Goal: Information Seeking & Learning: Check status

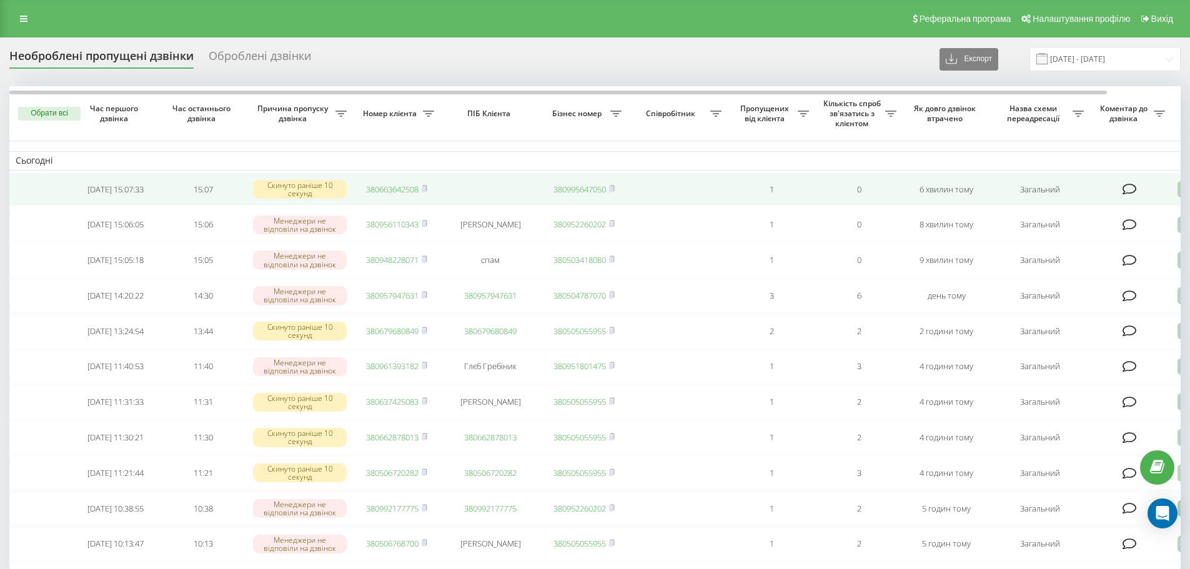
click at [398, 188] on link "380663642508" at bounding box center [392, 189] width 52 height 11
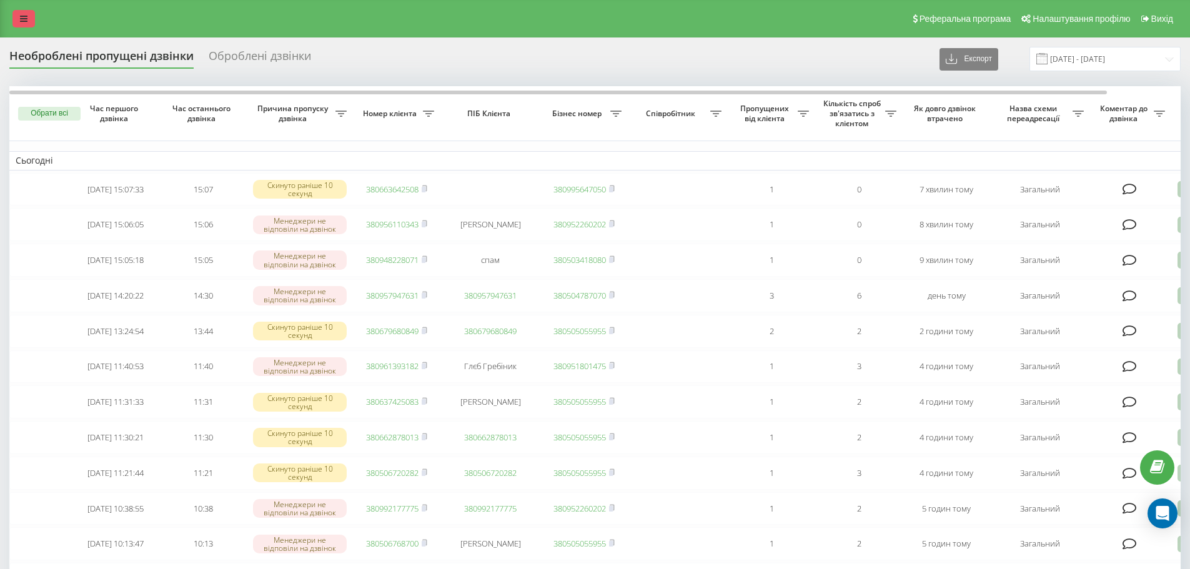
click at [24, 21] on icon at bounding box center [23, 18] width 7 height 9
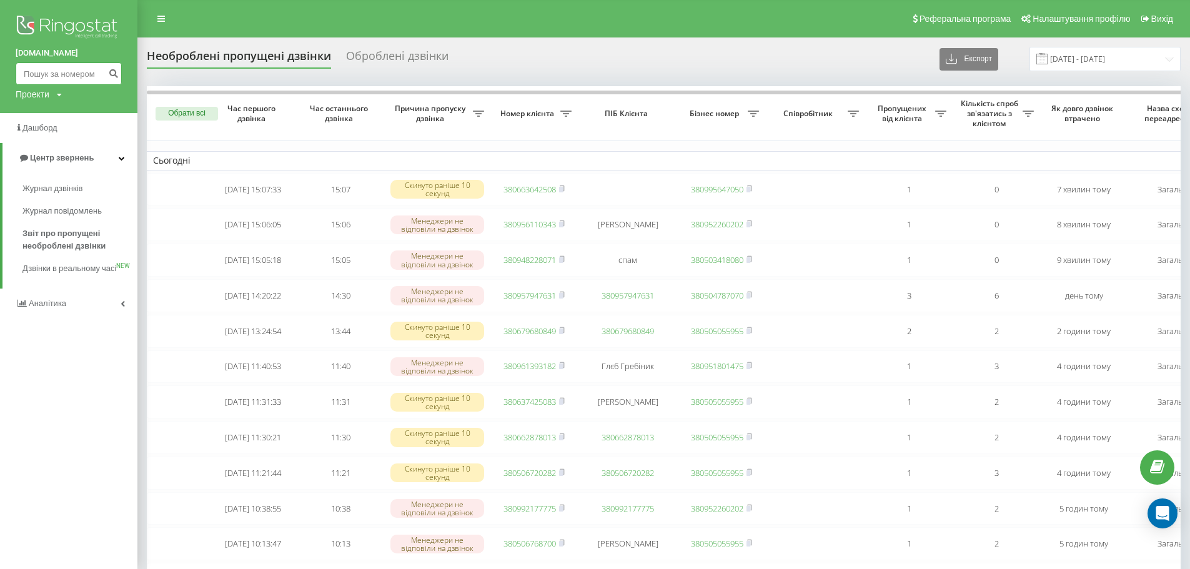
click at [59, 78] on input at bounding box center [69, 73] width 106 height 22
paste input "380663642508"
drag, startPoint x: 32, startPoint y: 78, endPoint x: 1, endPoint y: 79, distance: 31.2
click at [1, 79] on div "bazismed.com 380663642508 Проекти bazismed.com" at bounding box center [68, 56] width 137 height 113
type input "0663642508"
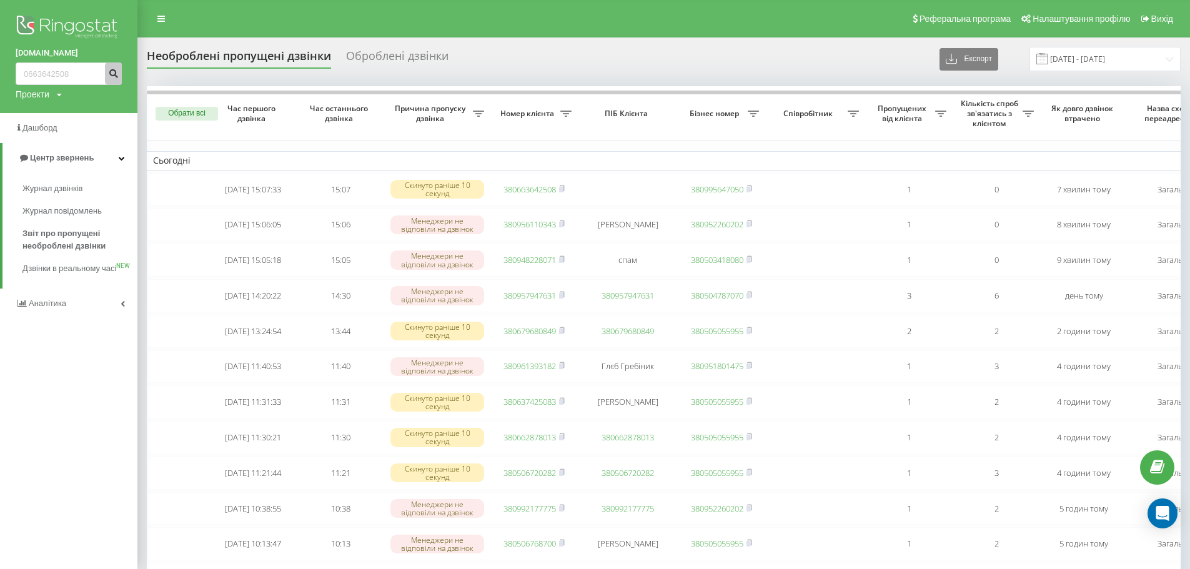
click at [115, 79] on button "submit" at bounding box center [113, 73] width 17 height 22
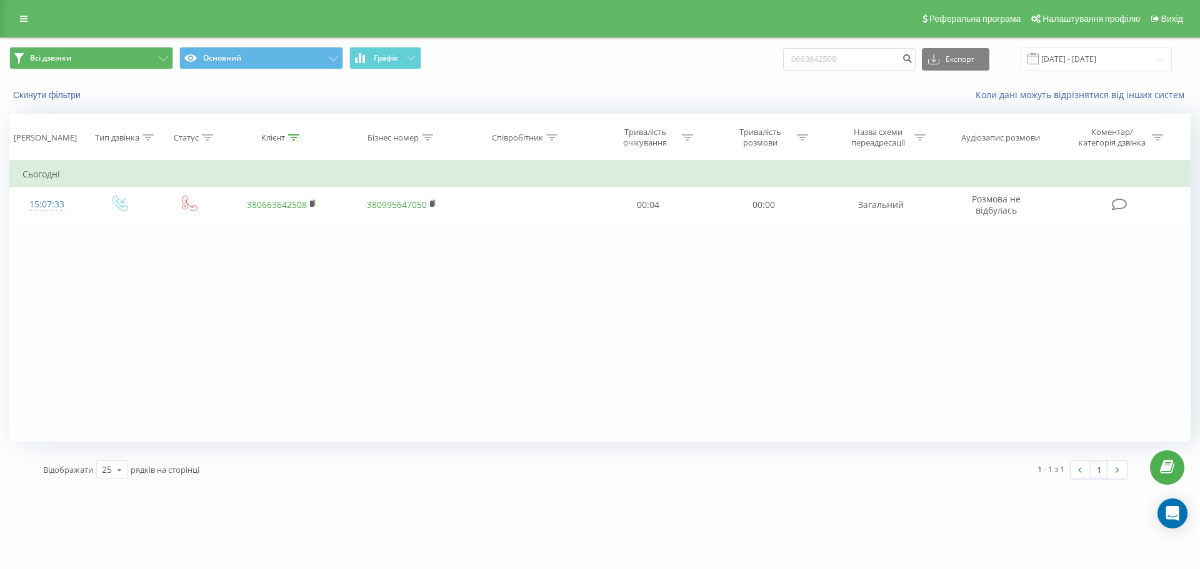
drag, startPoint x: 24, startPoint y: 16, endPoint x: 83, endPoint y: 53, distance: 70.2
click at [24, 16] on icon at bounding box center [23, 18] width 7 height 9
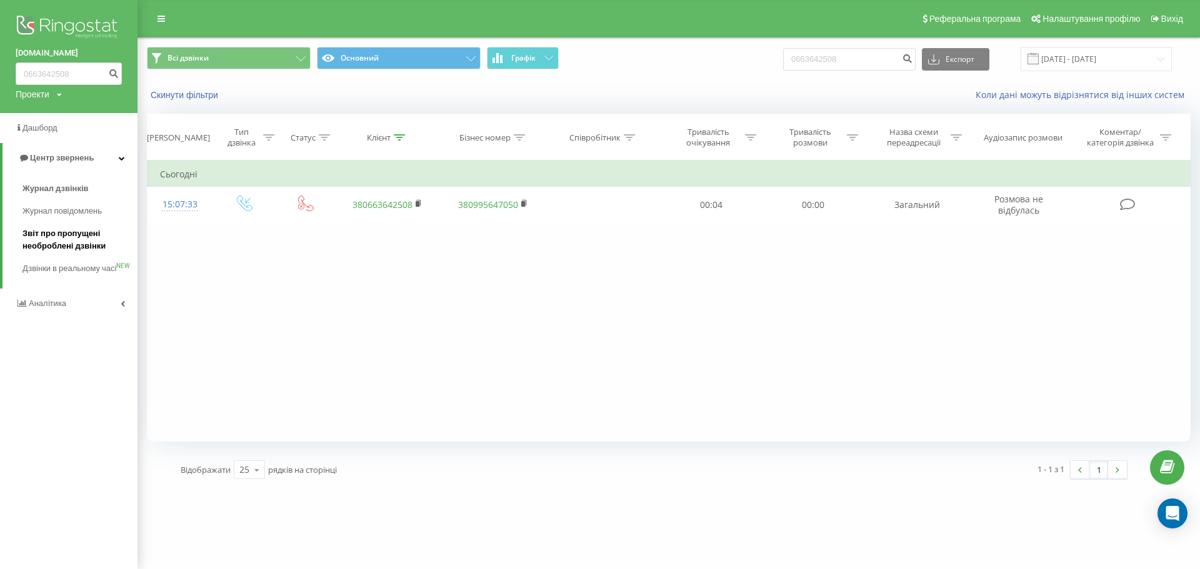
click at [67, 239] on span "Звіт про пропущені необроблені дзвінки" at bounding box center [76, 239] width 109 height 25
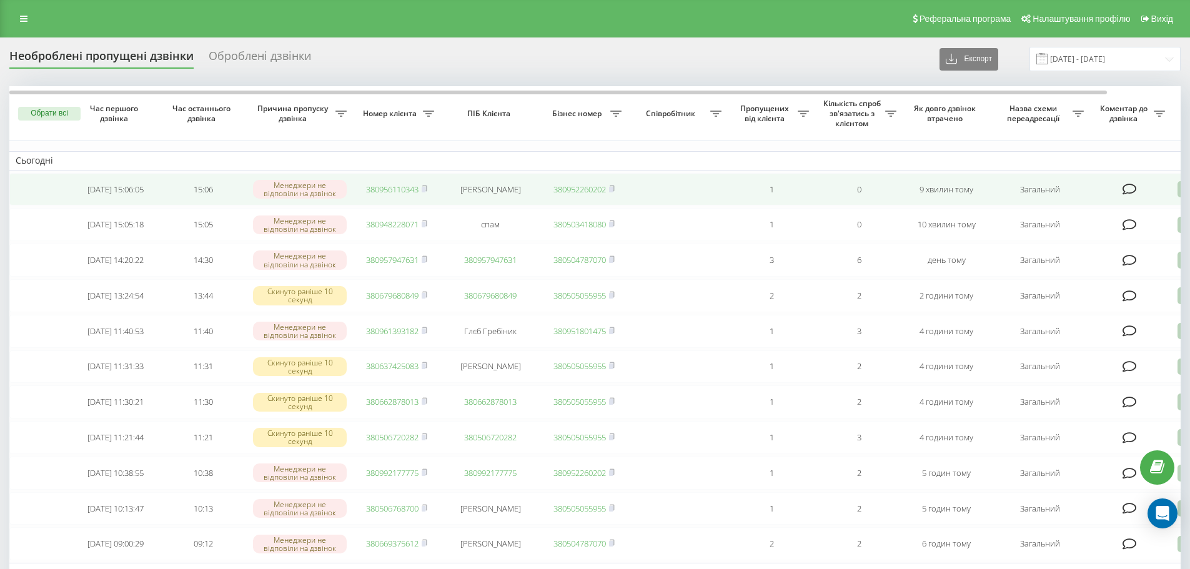
click at [399, 191] on link "380956110343" at bounding box center [392, 189] width 52 height 11
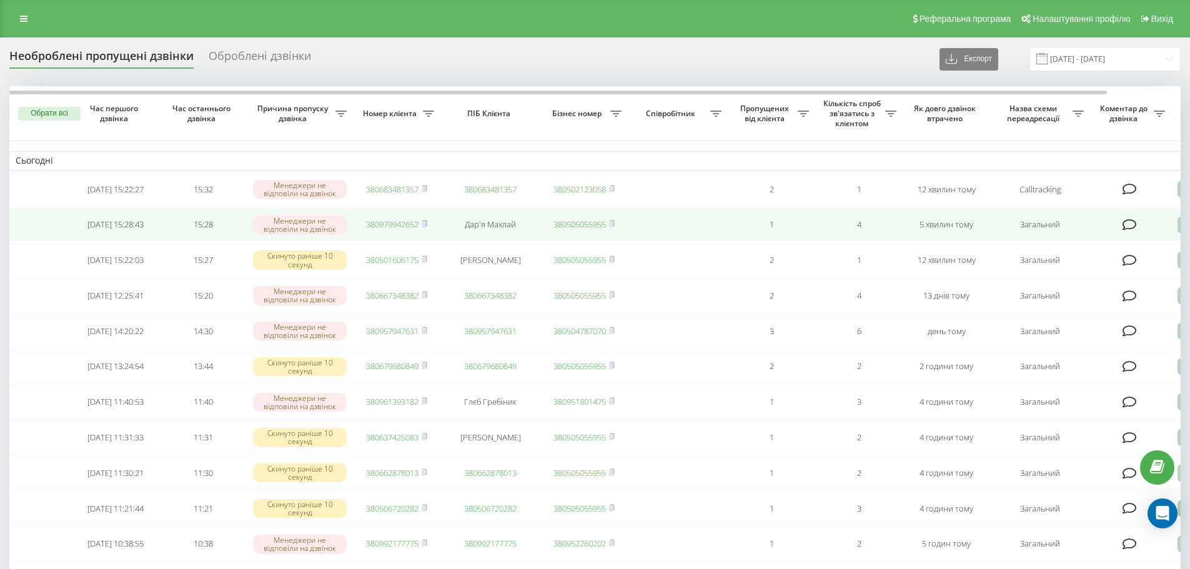
click at [406, 226] on link "380979942652" at bounding box center [392, 224] width 52 height 11
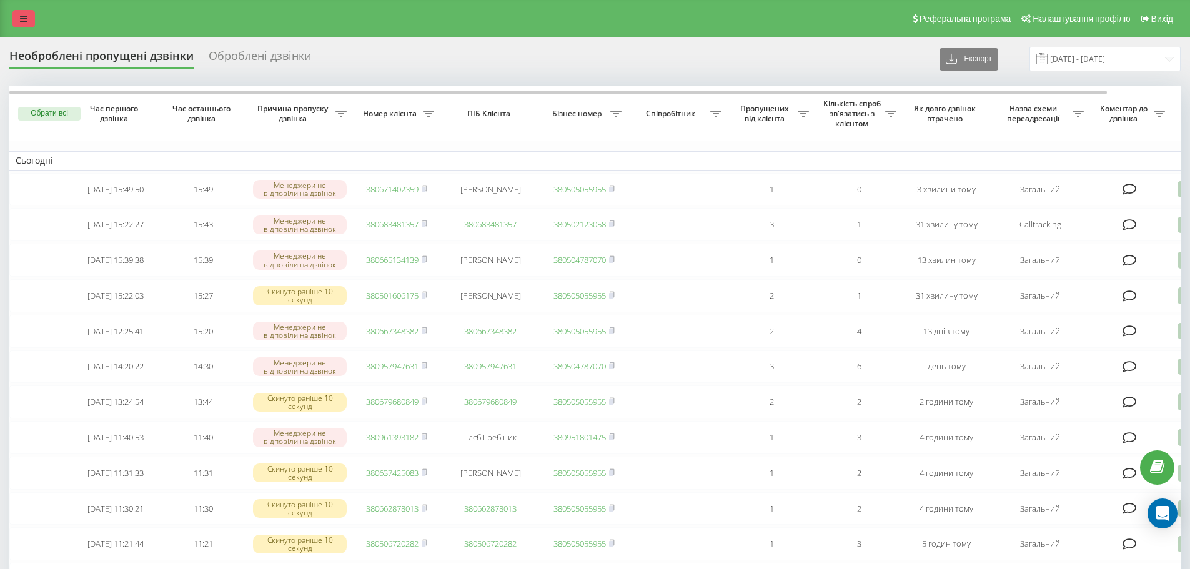
click at [34, 26] on link at bounding box center [23, 18] width 22 height 17
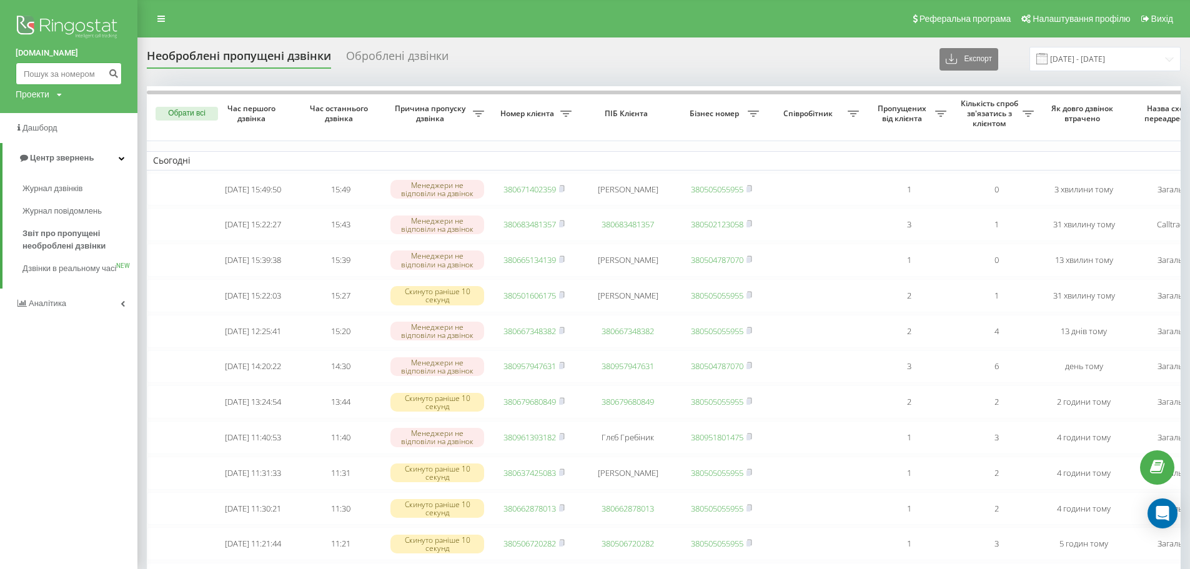
click at [37, 76] on input at bounding box center [69, 73] width 106 height 22
paste input "380986558713"
drag, startPoint x: 31, startPoint y: 76, endPoint x: 0, endPoint y: 78, distance: 31.3
click at [0, 78] on div "bazismed.com 380986558713 Проекти bazismed.com" at bounding box center [68, 56] width 137 height 113
type input "0986558713"
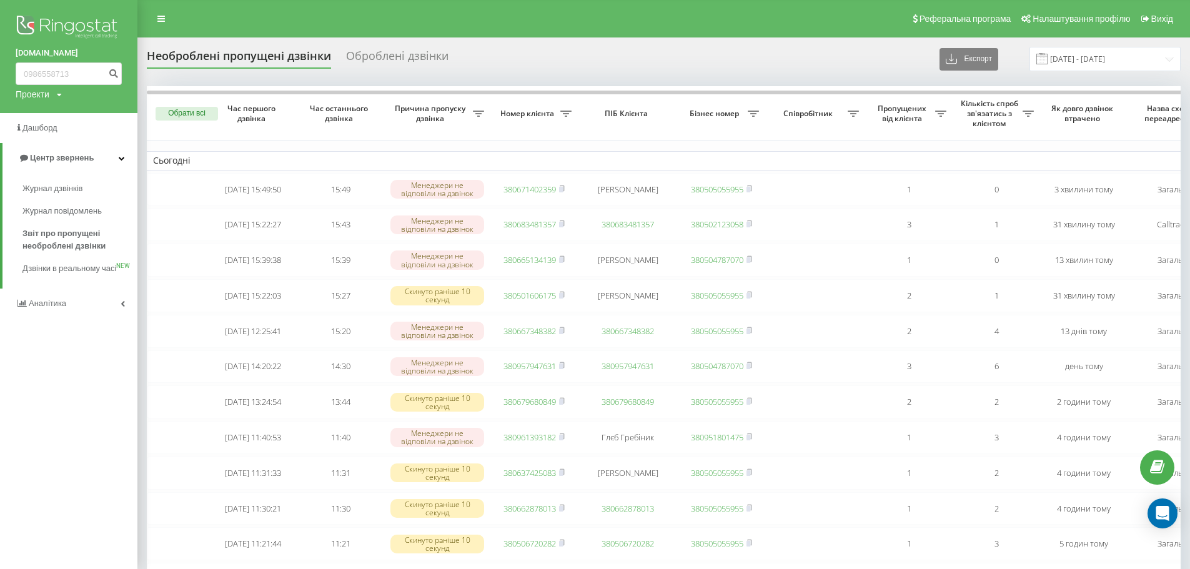
click at [110, 59] on link "[DOMAIN_NAME]" at bounding box center [69, 53] width 106 height 12
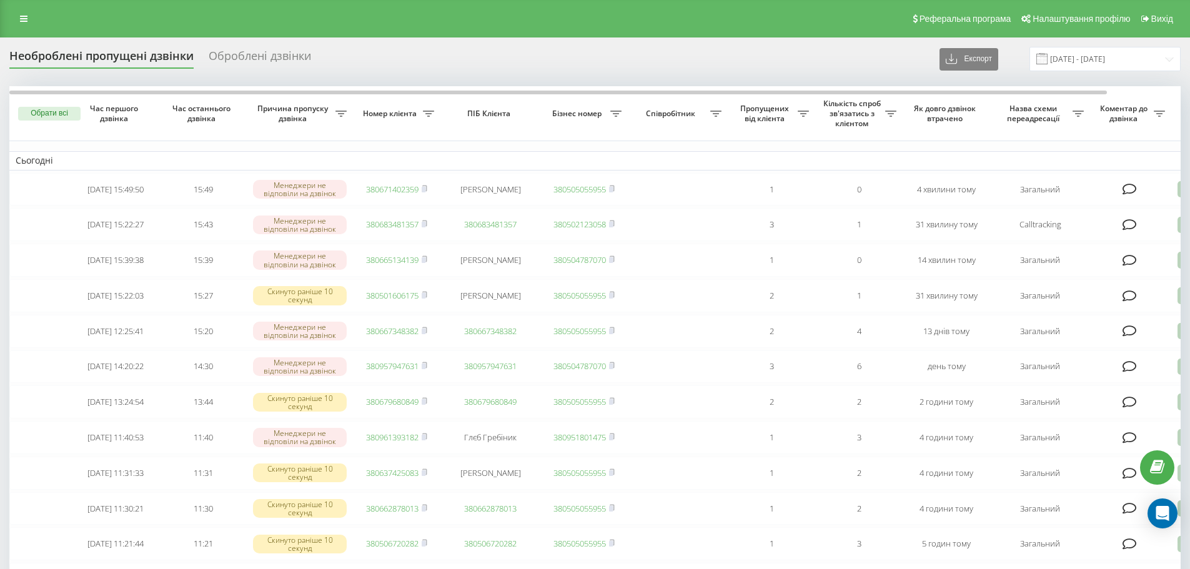
click at [28, 27] on div "Реферальна програма Налаштування профілю Вихід" at bounding box center [595, 18] width 1190 height 37
click at [24, 24] on link at bounding box center [23, 18] width 22 height 17
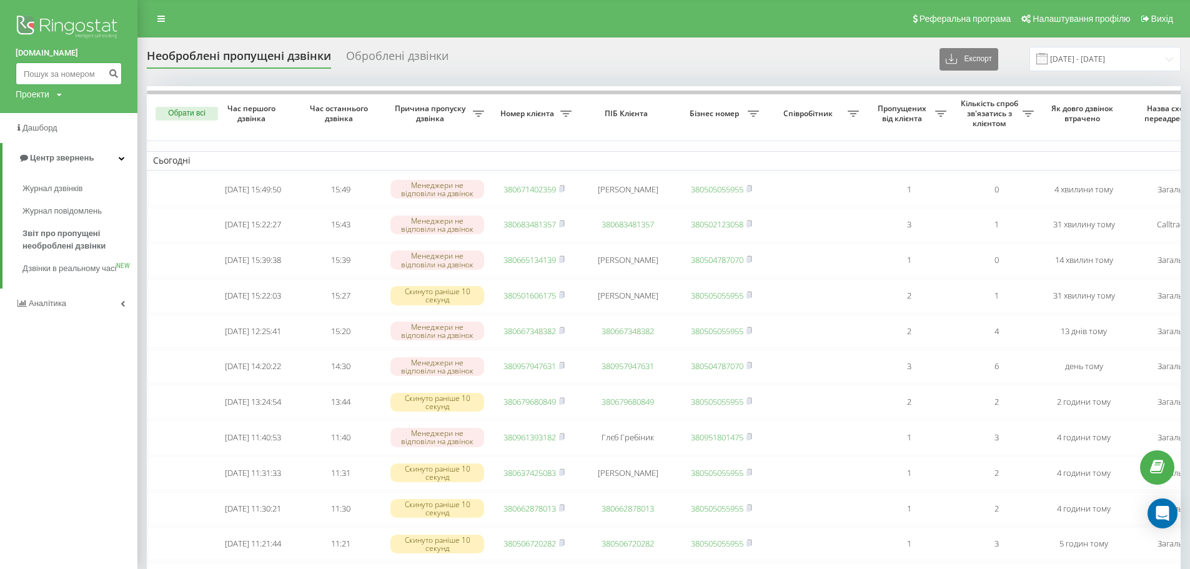
click at [40, 81] on input at bounding box center [69, 73] width 106 height 22
paste input "380986558713"
type input "380986558713"
click at [110, 76] on icon "submit" at bounding box center [113, 71] width 11 height 7
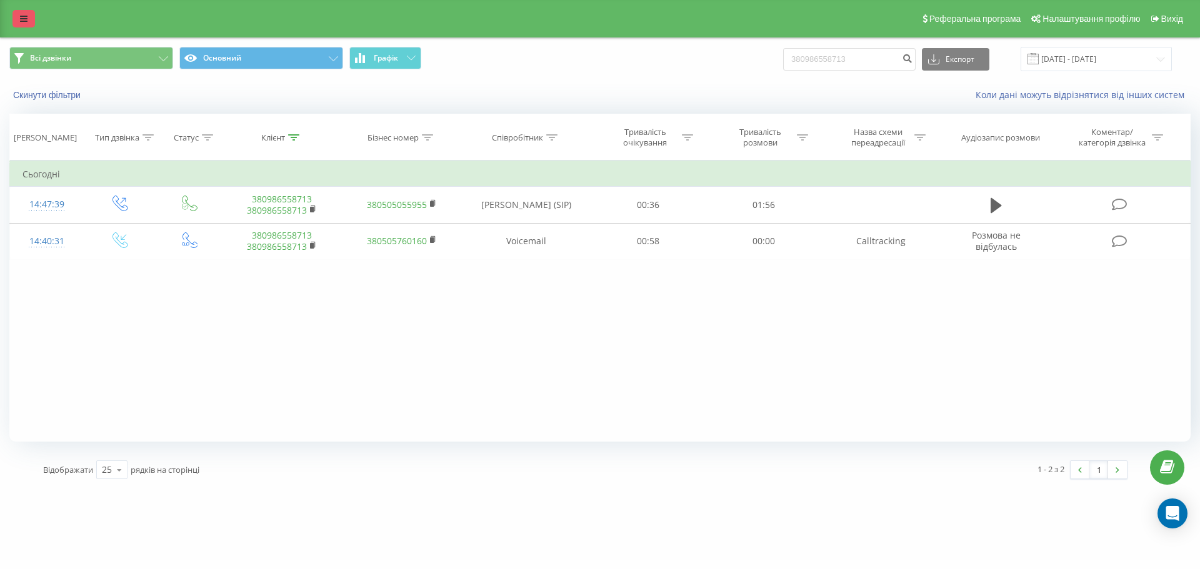
click at [26, 22] on icon at bounding box center [23, 18] width 7 height 9
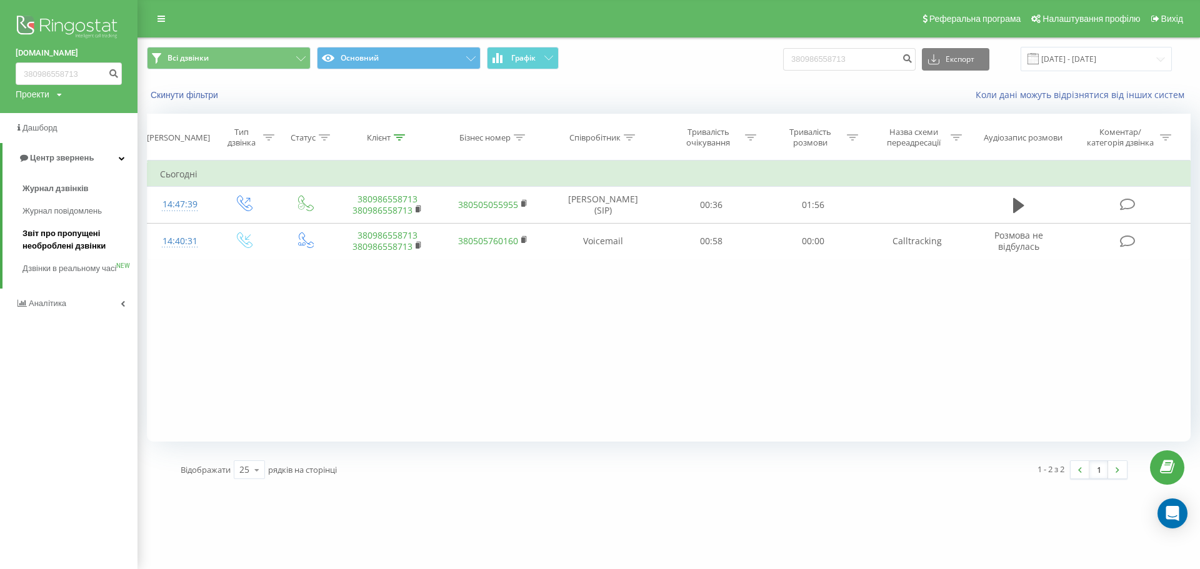
click at [56, 247] on span "Звіт про пропущені необроблені дзвінки" at bounding box center [76, 239] width 109 height 25
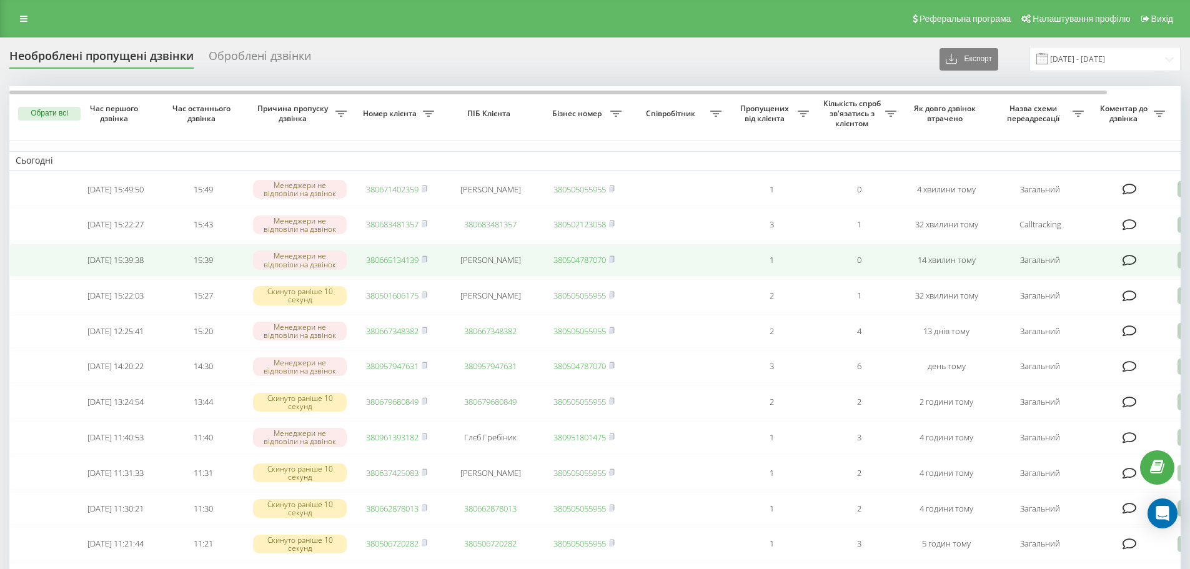
click at [378, 266] on link "380665134139" at bounding box center [392, 259] width 52 height 11
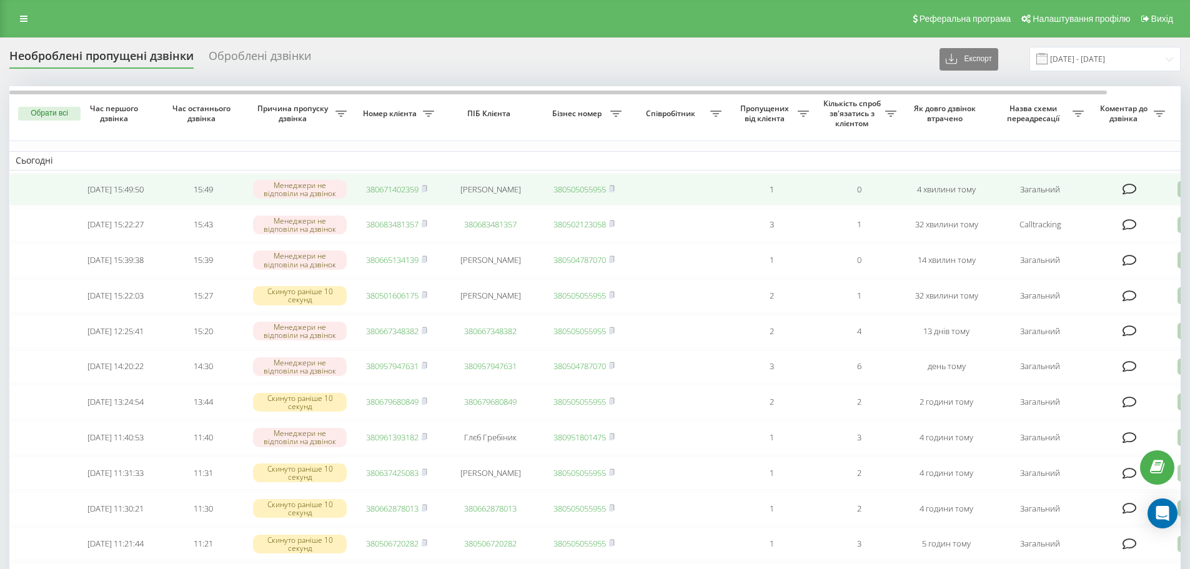
click at [392, 192] on link "380671402359" at bounding box center [392, 189] width 52 height 11
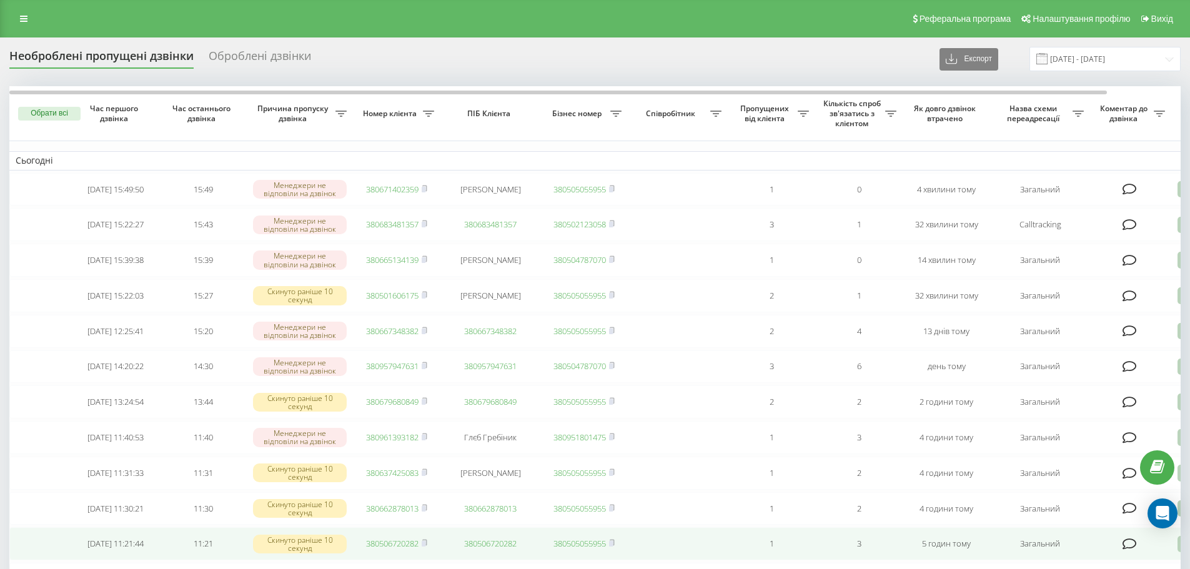
click at [659, 560] on td at bounding box center [678, 543] width 100 height 33
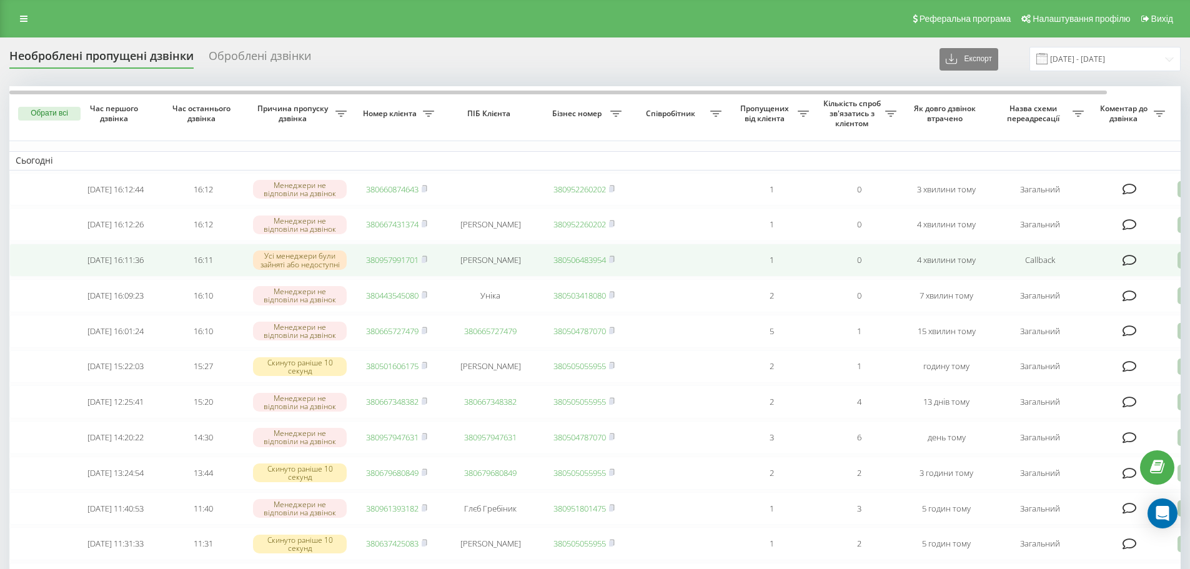
click at [393, 272] on td "380957991701" at bounding box center [396, 260] width 87 height 33
click at [399, 266] on link "380957991701" at bounding box center [392, 259] width 52 height 11
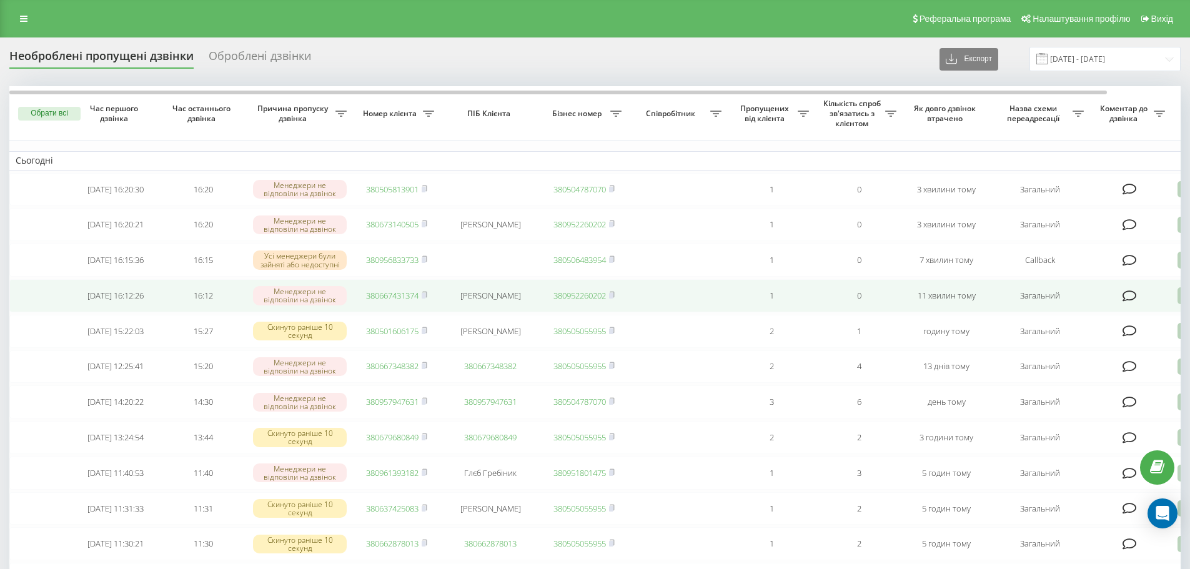
click at [408, 301] on link "380667431374" at bounding box center [392, 295] width 52 height 11
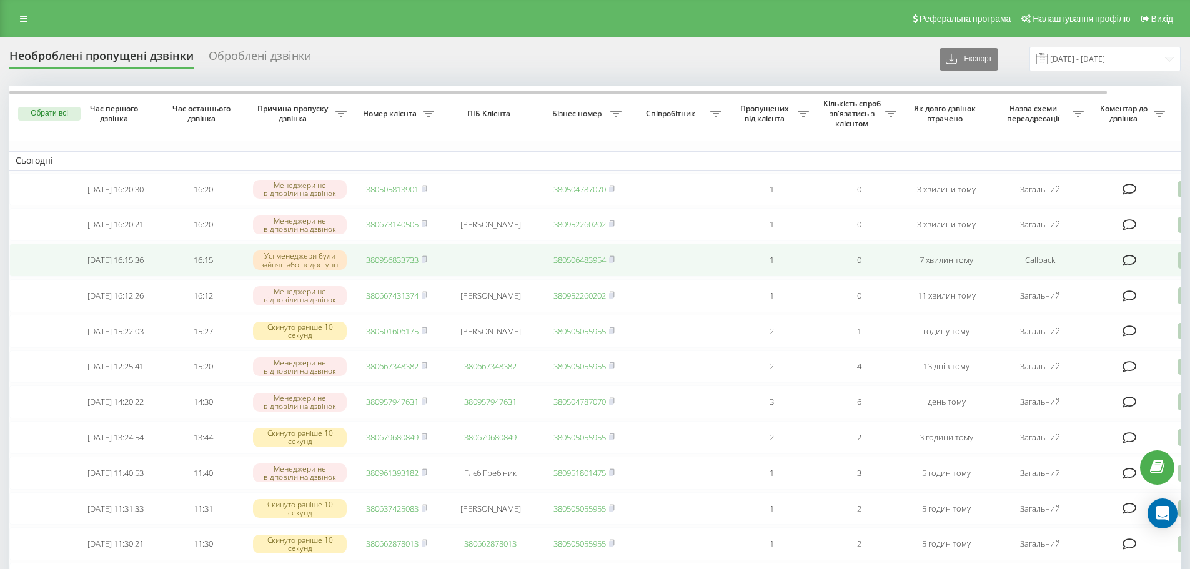
click at [402, 266] on link "380956833733" at bounding box center [392, 259] width 52 height 11
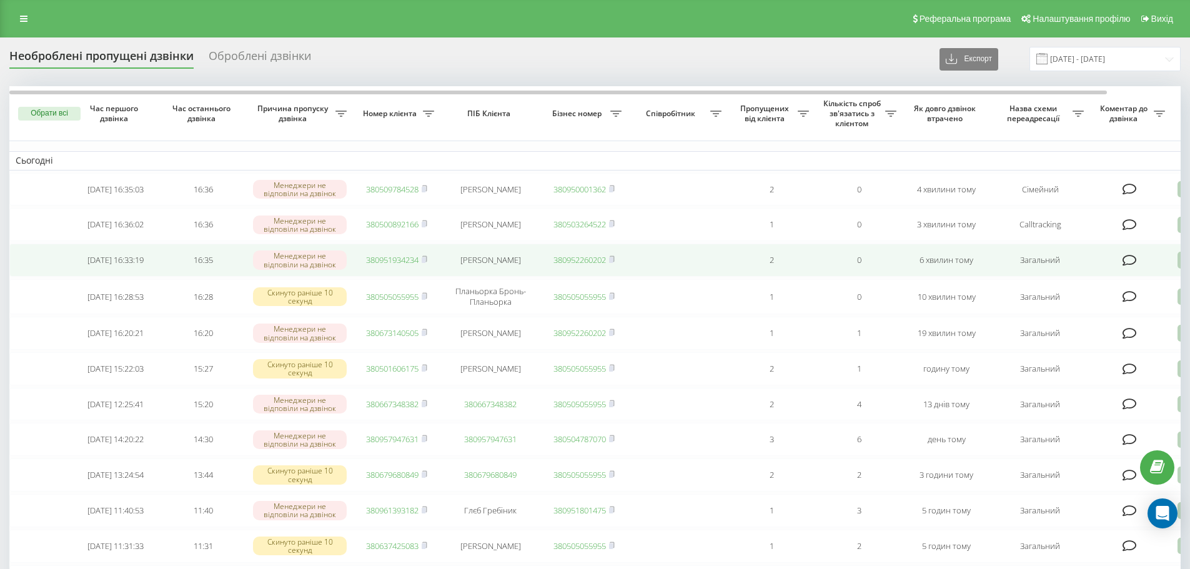
click at [392, 266] on link "380951934234" at bounding box center [392, 259] width 52 height 11
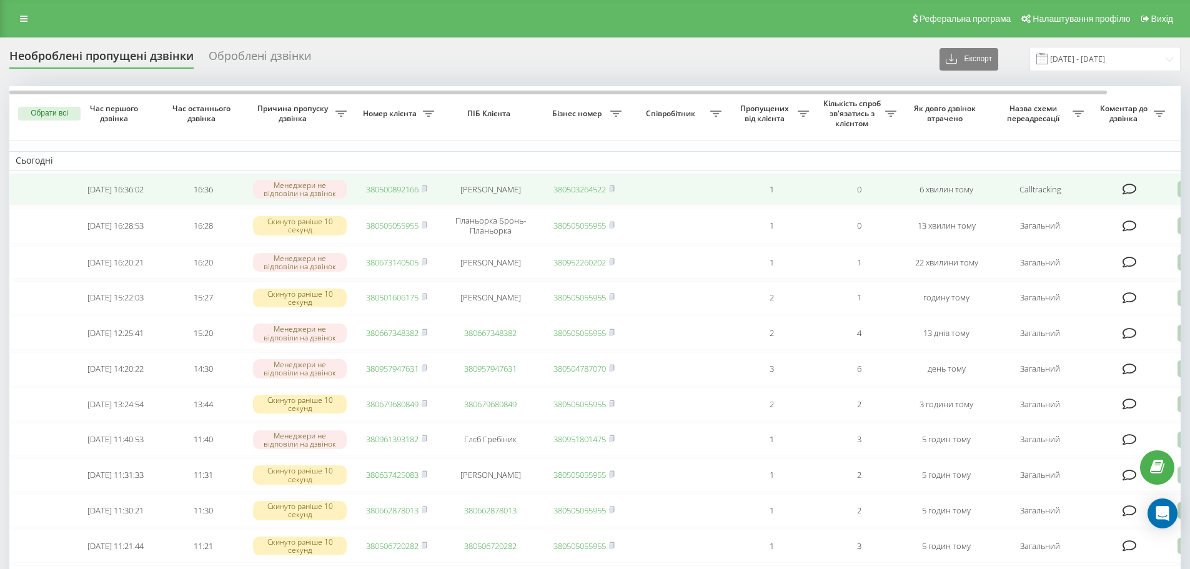
click at [391, 189] on link "380500892166" at bounding box center [392, 189] width 52 height 11
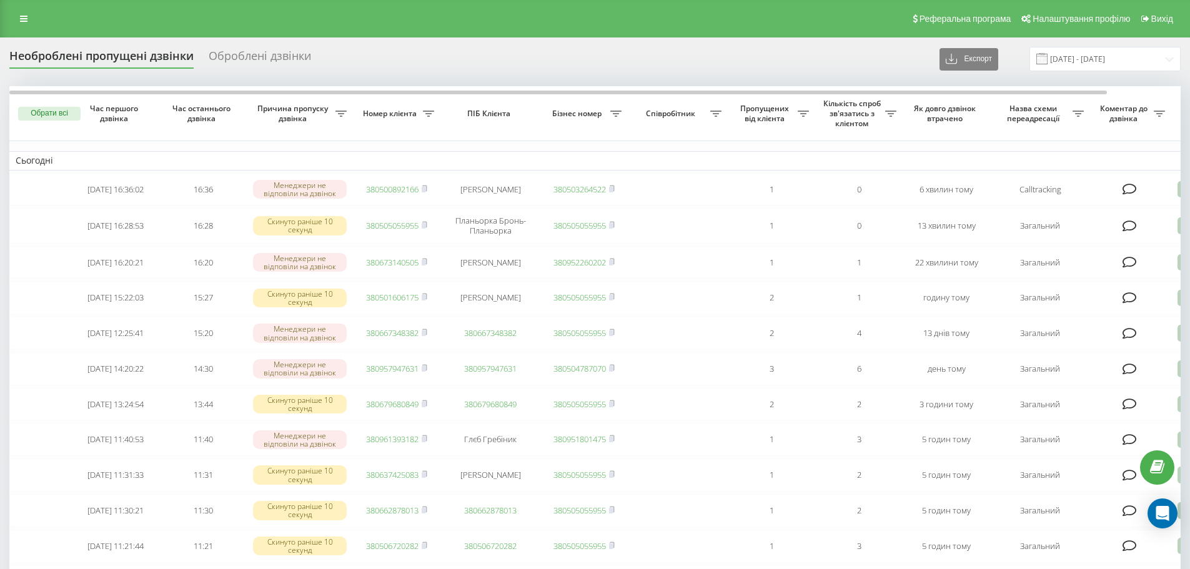
click at [29, 29] on div "Реферальна програма Налаштування профілю Вихід" at bounding box center [595, 18] width 1190 height 37
click at [18, 26] on link at bounding box center [23, 18] width 22 height 17
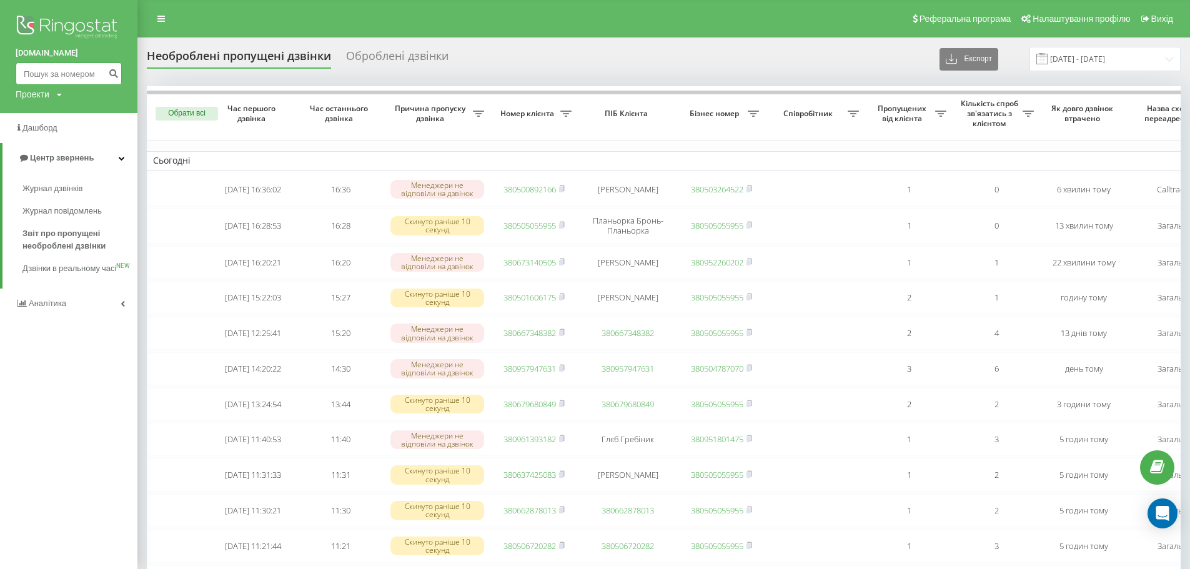
click at [34, 73] on input at bounding box center [69, 73] width 106 height 22
click at [93, 81] on input at bounding box center [69, 73] width 106 height 22
paste input "0673140505"
click at [106, 77] on form "0673140505" at bounding box center [69, 73] width 106 height 22
type input "0673140505"
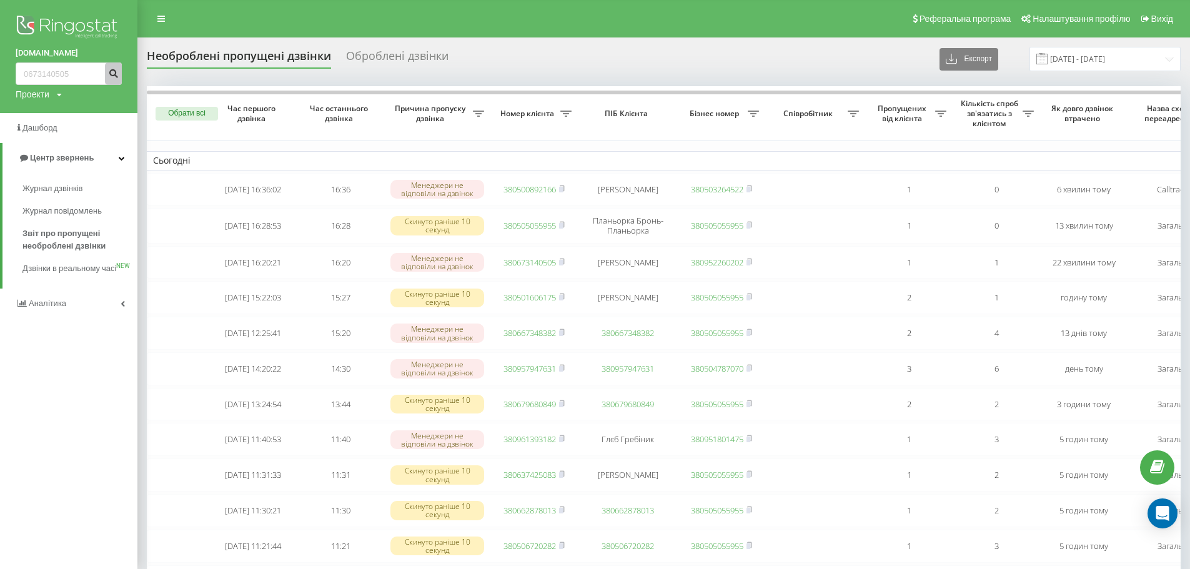
click at [107, 77] on button "submit" at bounding box center [113, 73] width 17 height 22
